Goal: Task Accomplishment & Management: Use online tool/utility

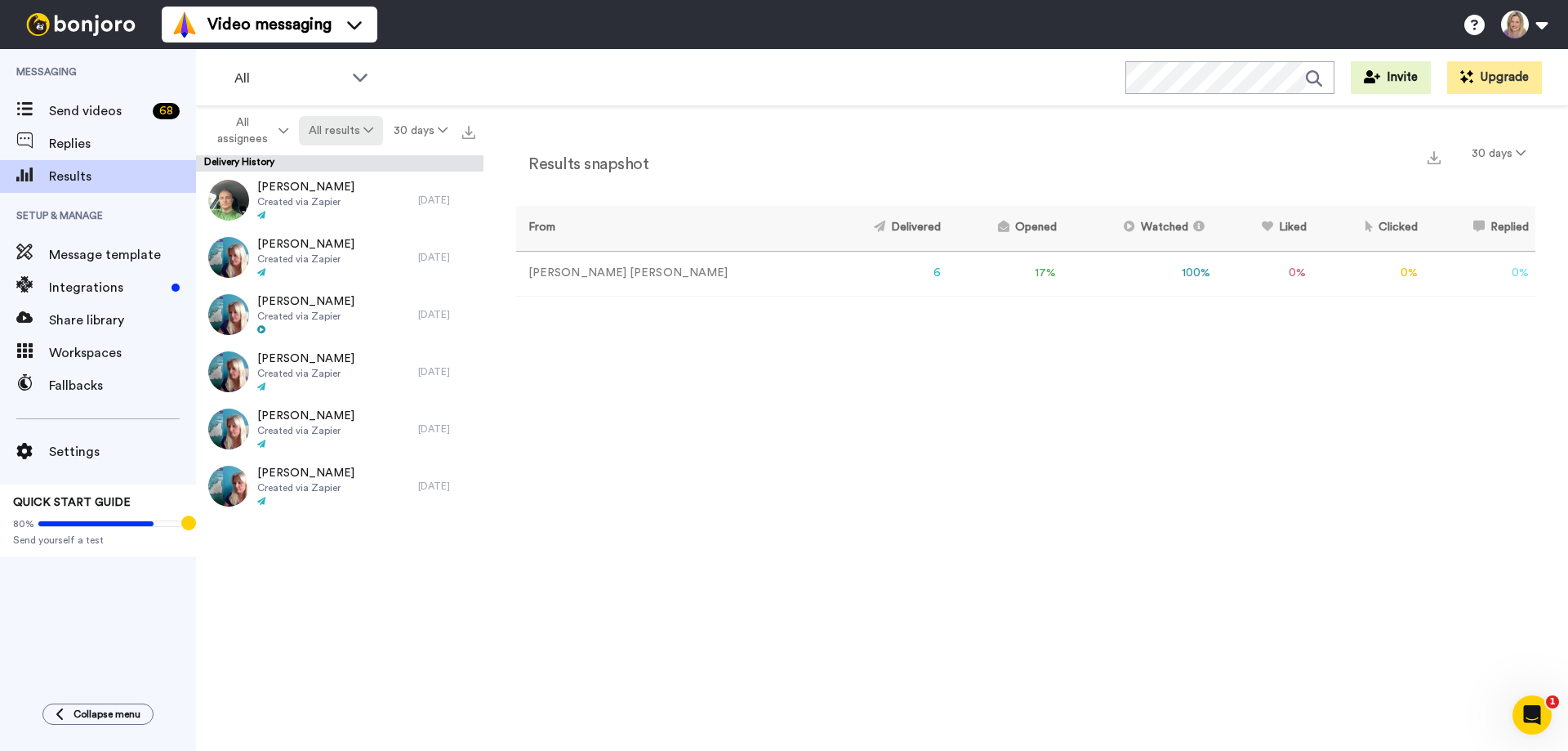
click at [355, 128] on button "All results" at bounding box center [342, 131] width 85 height 30
click at [356, 165] on div "Delivered" at bounding box center [344, 164] width 76 height 18
click at [348, 142] on button "Delivered" at bounding box center [341, 131] width 83 height 30
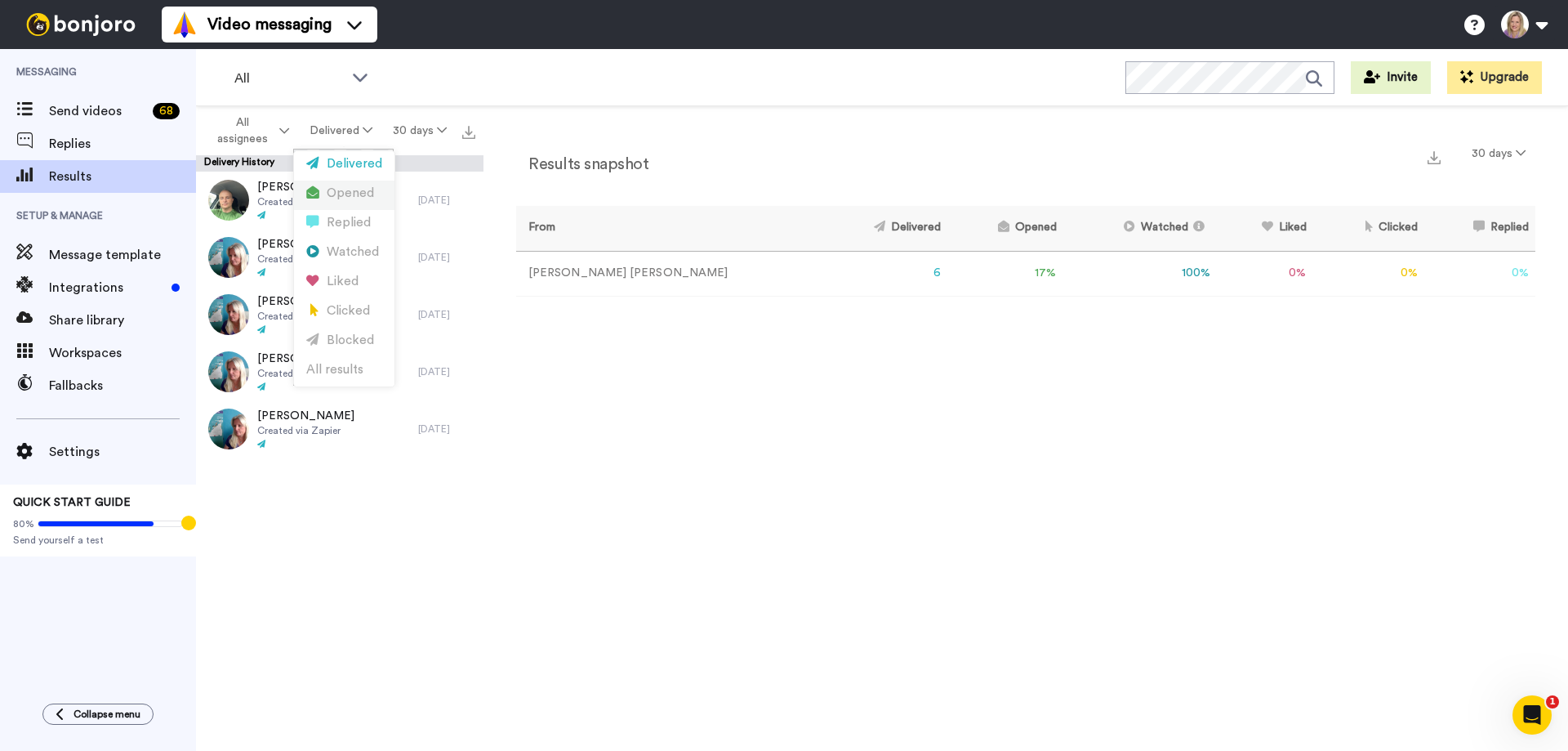
click at [346, 195] on div "Opened" at bounding box center [344, 193] width 76 height 18
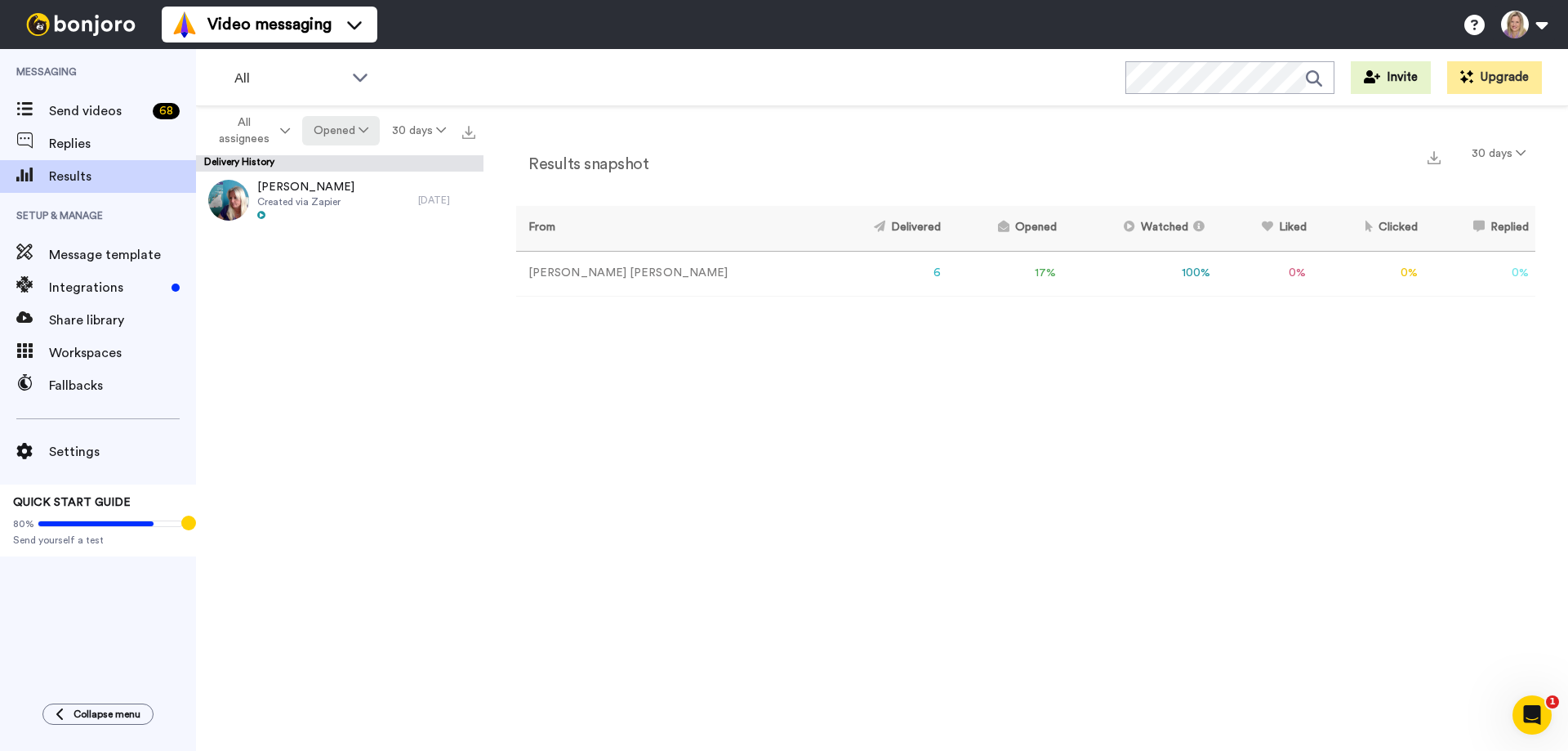
click at [350, 137] on button "Opened" at bounding box center [341, 131] width 78 height 30
click at [344, 136] on button "Opened" at bounding box center [341, 131] width 78 height 30
click at [246, 126] on span "All assignees" at bounding box center [244, 131] width 66 height 33
click at [107, 118] on span "Send videos" at bounding box center [97, 111] width 97 height 20
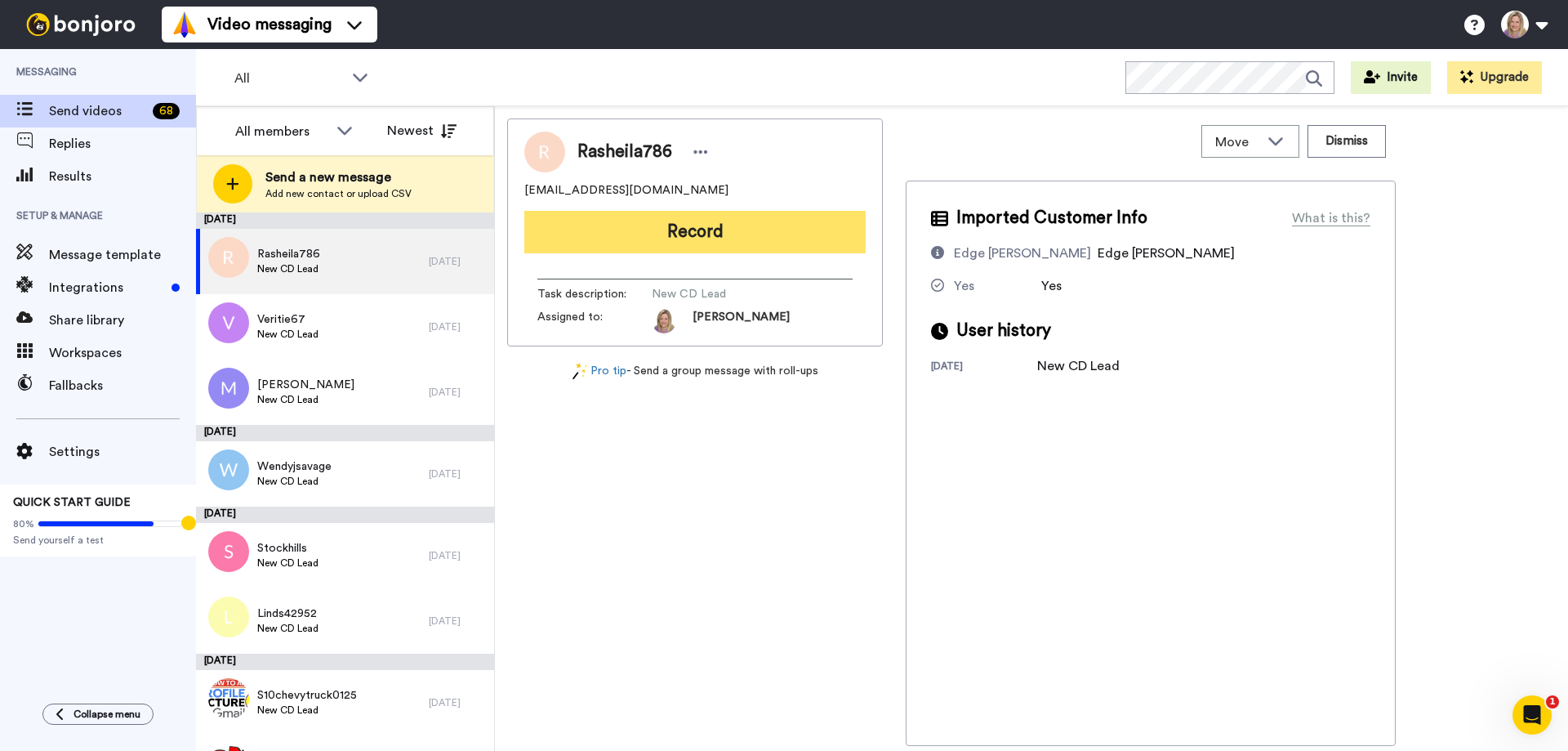
click at [633, 220] on button "Record" at bounding box center [695, 231] width 342 height 43
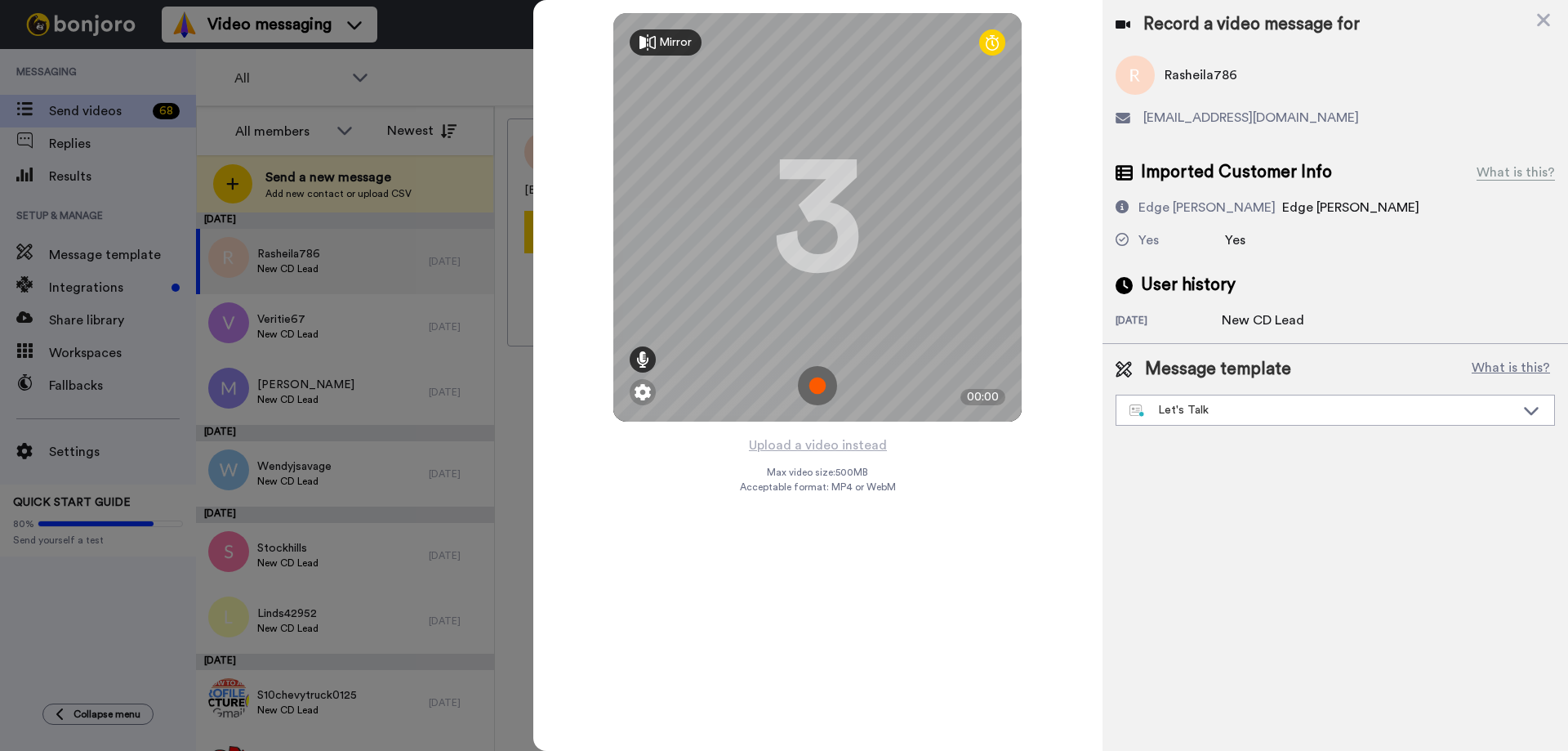
click at [644, 362] on icon at bounding box center [643, 359] width 13 height 17
click at [640, 357] on icon at bounding box center [643, 359] width 13 height 17
click at [643, 391] on img at bounding box center [643, 392] width 17 height 17
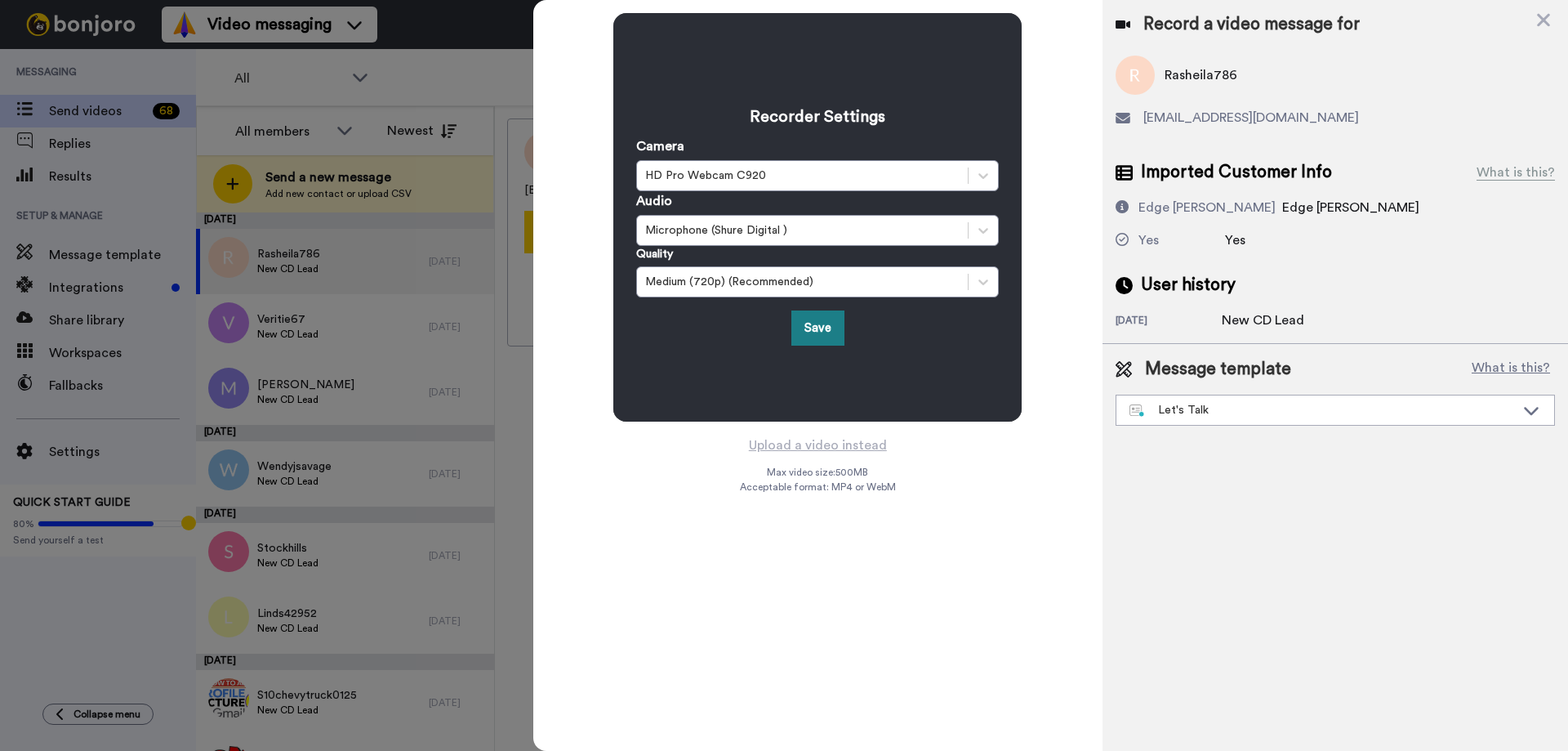
click at [811, 322] on button "Save" at bounding box center [817, 328] width 53 height 35
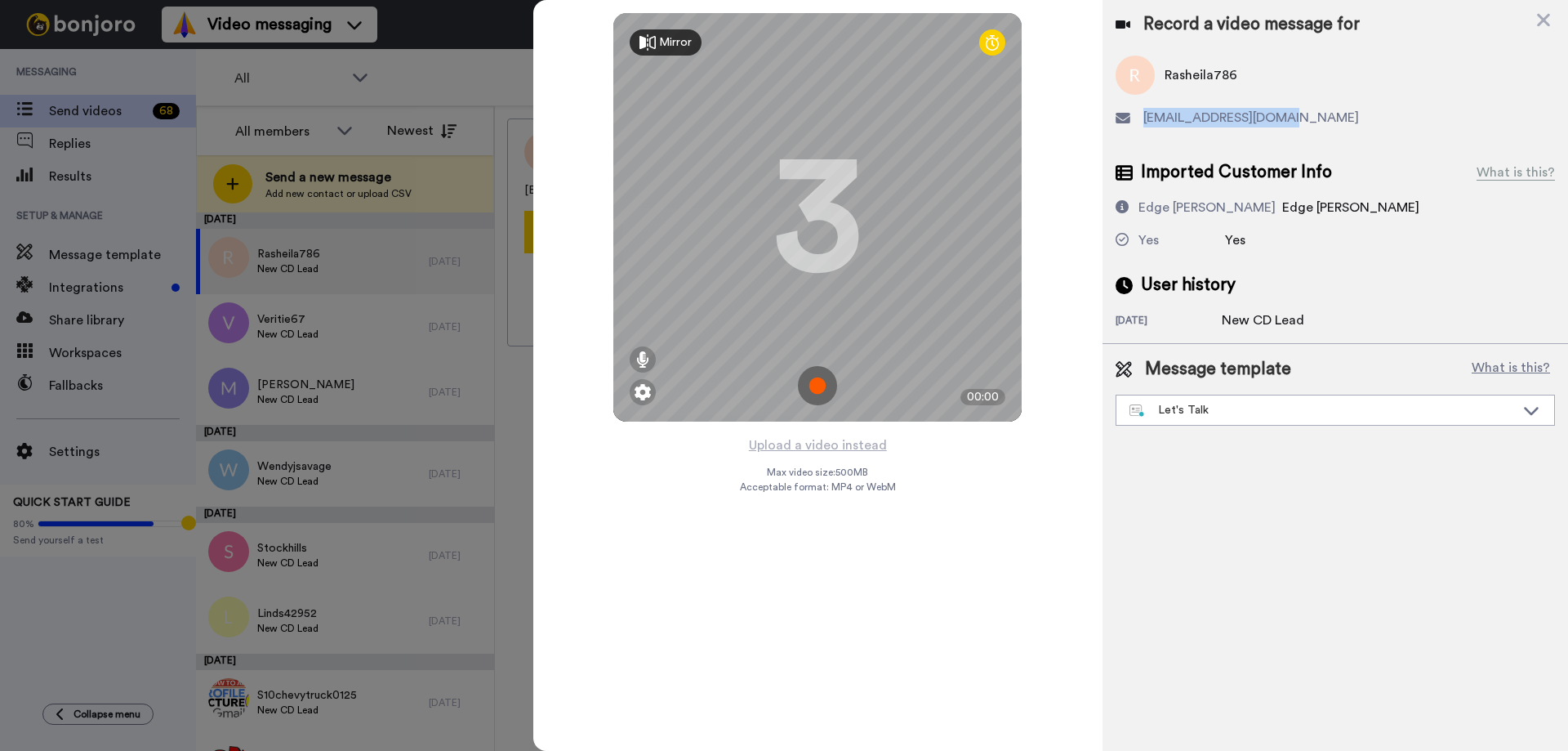
drag, startPoint x: 1298, startPoint y: 121, endPoint x: 1145, endPoint y: 123, distance: 153.0
click at [1145, 123] on div "rasheila786@gmail.com" at bounding box center [1335, 117] width 439 height 20
copy span "rasheila786@gmail.com"
